Goal: Task Accomplishment & Management: Manage account settings

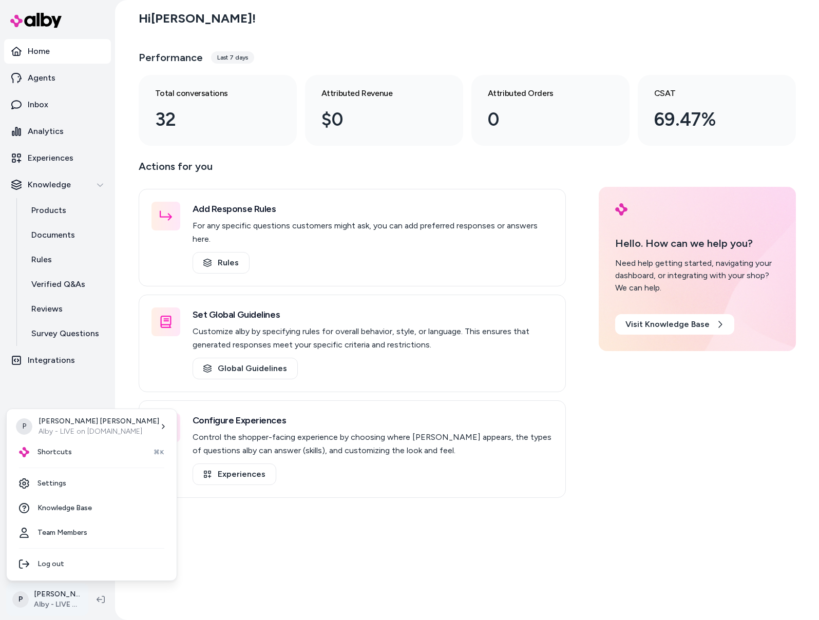
click at [41, 599] on html "Home Agents Inbox Analytics Experiences Knowledge Products Documents Rules Veri…" at bounding box center [409, 310] width 819 height 620
click at [59, 451] on span "Shortcuts" at bounding box center [54, 452] width 34 height 10
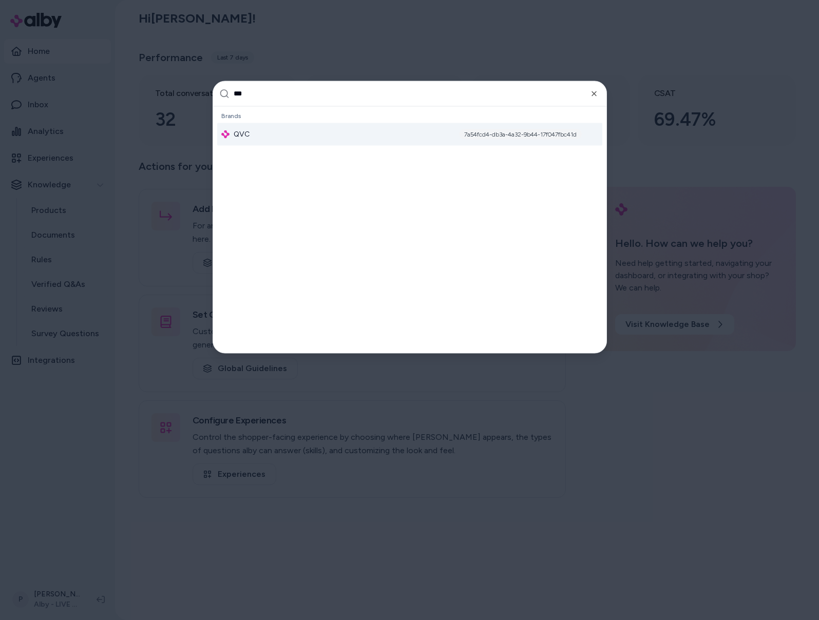
type input "***"
click at [265, 130] on div "QVC 7a54fcd4-db3a-4a32-9b44-17f047fbc41d" at bounding box center [409, 134] width 385 height 23
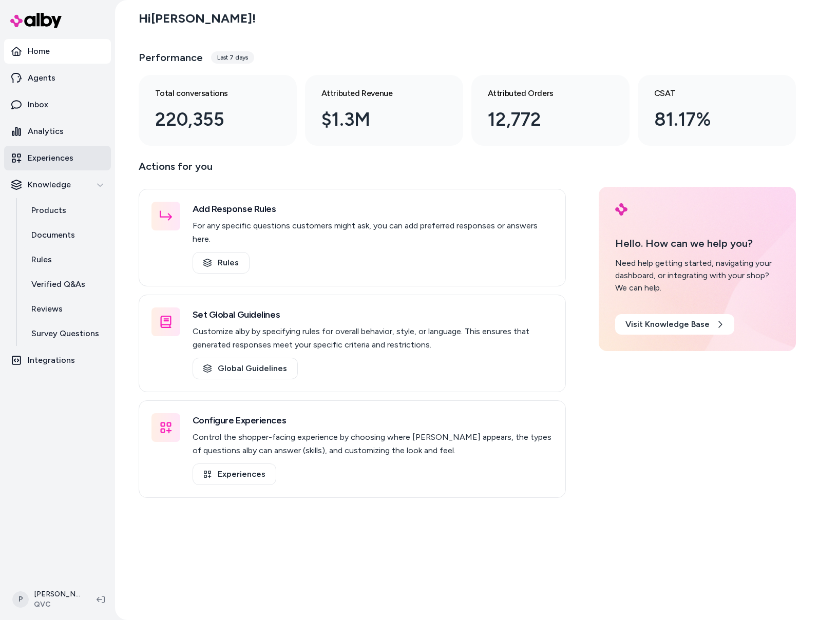
drag, startPoint x: 61, startPoint y: 106, endPoint x: 89, endPoint y: 162, distance: 62.4
click at [61, 106] on link "Inbox" at bounding box center [57, 104] width 107 height 25
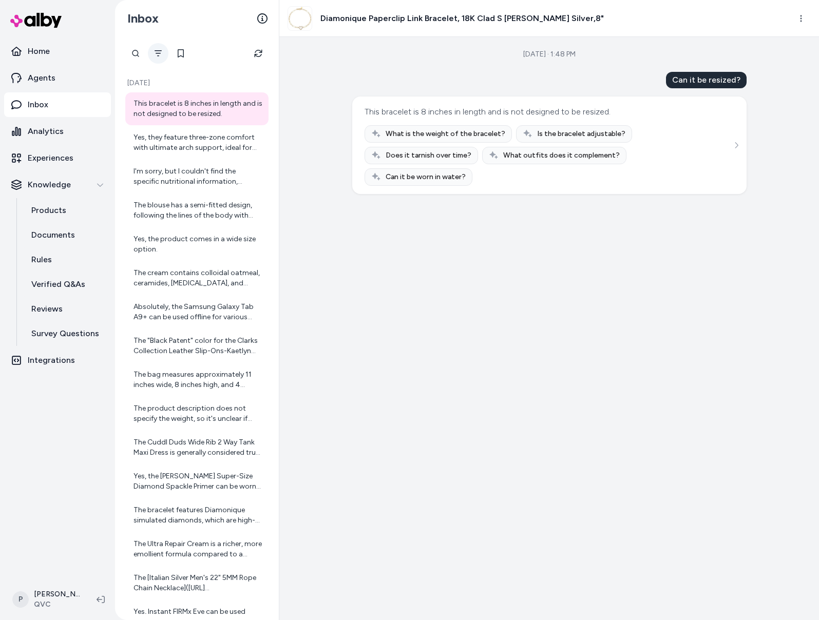
click at [162, 57] on button "Filter" at bounding box center [158, 53] width 21 height 21
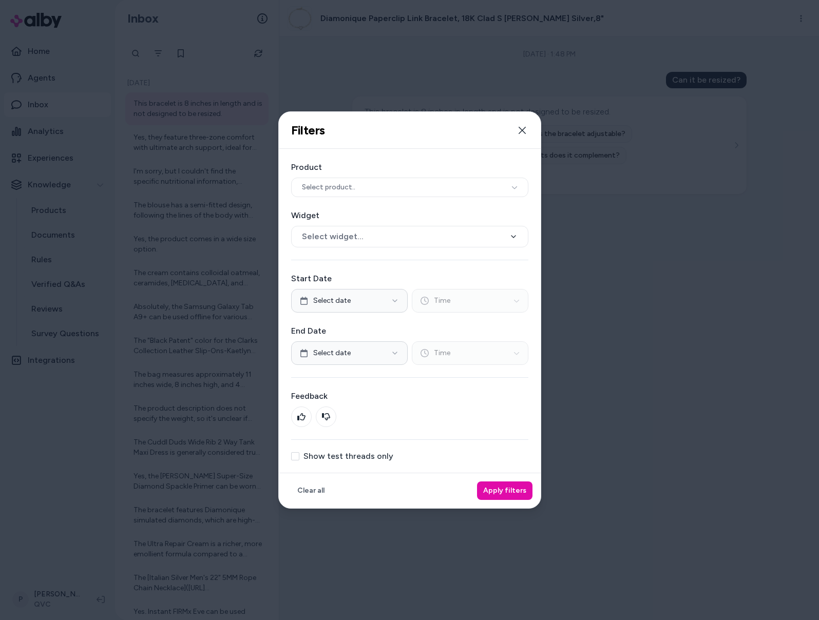
click at [360, 452] on label "Show test threads only" at bounding box center [348, 456] width 90 height 8
click at [299, 452] on button "Show test threads only" at bounding box center [295, 456] width 8 height 8
click at [520, 492] on button "Apply filters" at bounding box center [504, 491] width 55 height 18
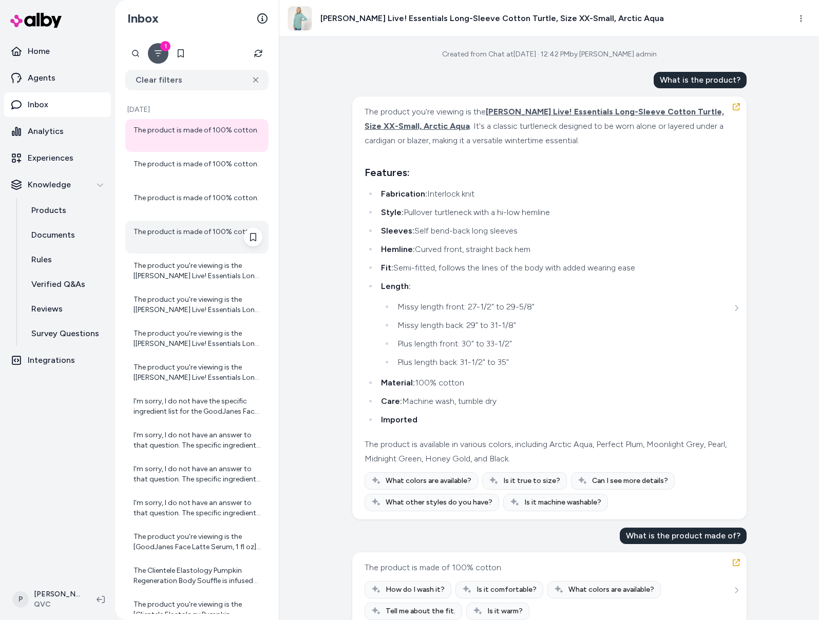
click at [190, 234] on div "The product is made of 100% cotton." at bounding box center [197, 237] width 129 height 21
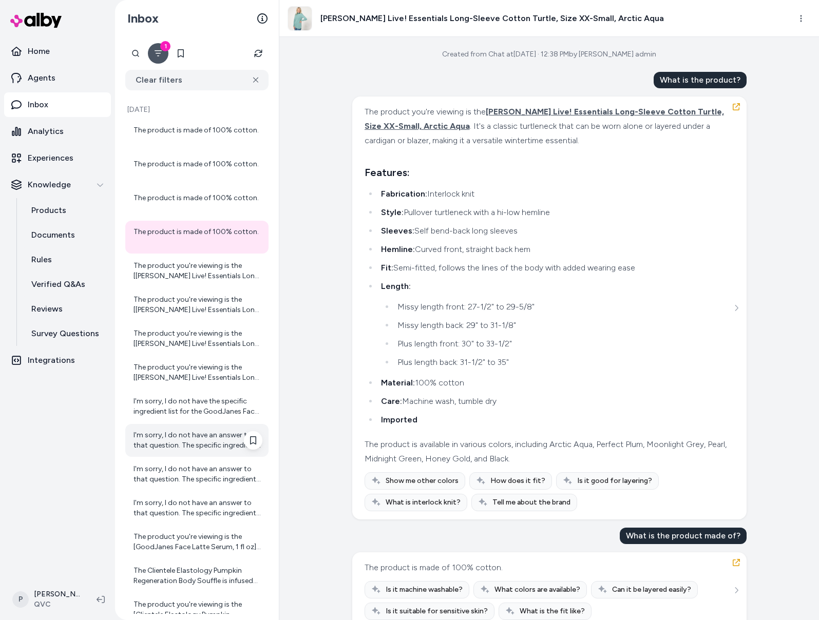
click at [184, 445] on div "I'm sorry, I do not have an answer to that question. The specific ingredients f…" at bounding box center [197, 440] width 129 height 21
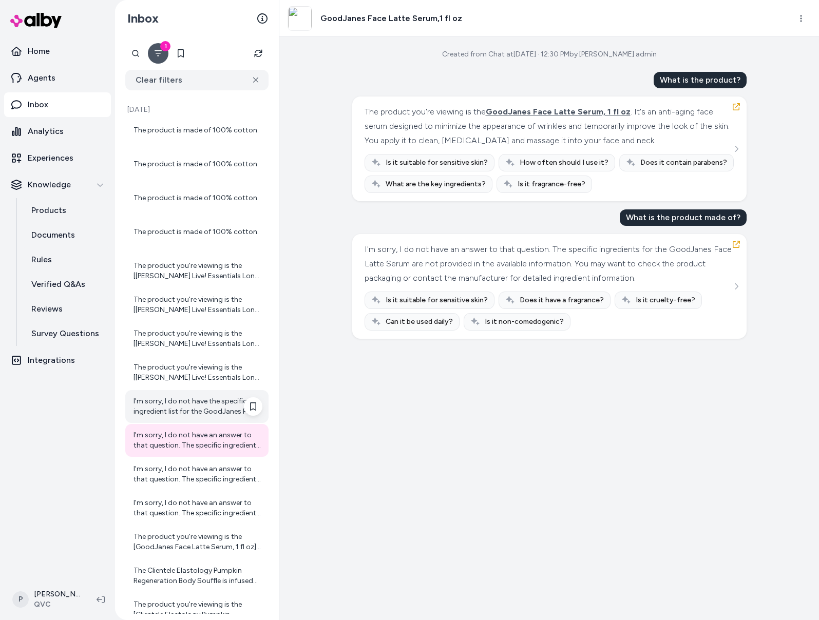
click at [185, 406] on div "I'm sorry, I do not have the specific ingredient list for the GoodJanes Face La…" at bounding box center [197, 406] width 129 height 21
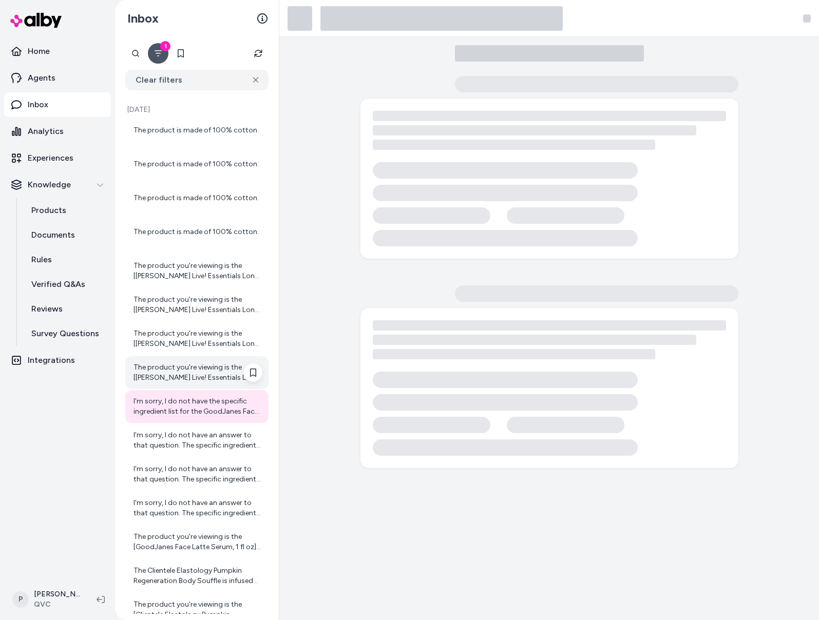
click at [183, 380] on div "The product you're viewing is the [Isaac Mizrahi Live! Essentials Long-Sleeve C…" at bounding box center [197, 372] width 129 height 21
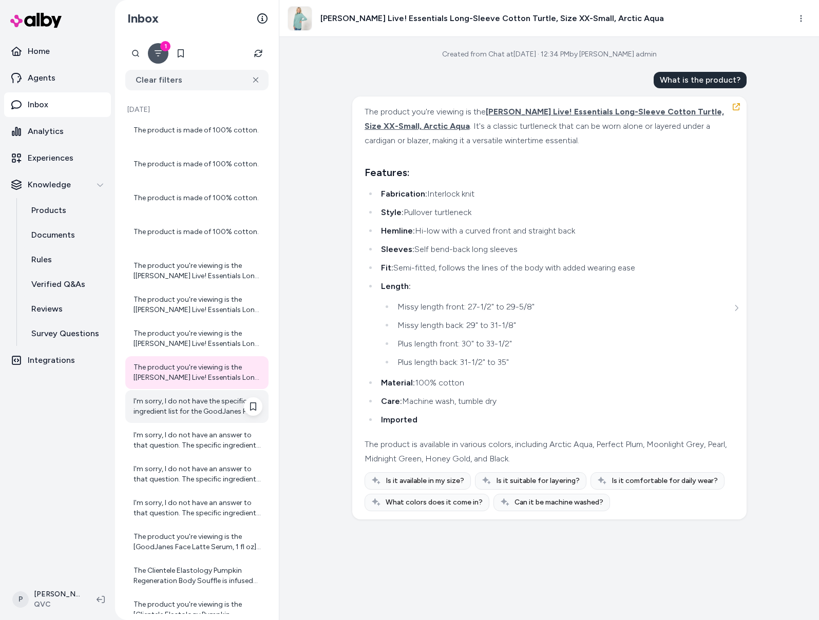
click at [185, 405] on div "I'm sorry, I do not have the specific ingredient list for the GoodJanes Face La…" at bounding box center [197, 406] width 129 height 21
